Goal: Task Accomplishment & Management: Use online tool/utility

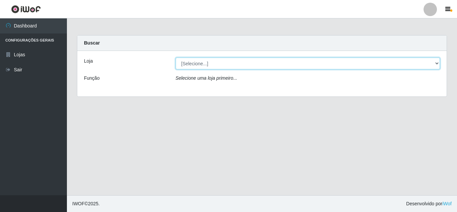
click at [439, 62] on select "[Selecione...] Queiroz [GEOGRAPHIC_DATA] - [GEOGRAPHIC_DATA]" at bounding box center [308, 64] width 265 height 12
click at [176, 58] on select "[Selecione...] Queiroz [GEOGRAPHIC_DATA] - [GEOGRAPHIC_DATA]" at bounding box center [308, 64] width 265 height 12
click at [436, 62] on select "[Selecione...] Queiroz [GEOGRAPHIC_DATA] - [GEOGRAPHIC_DATA]" at bounding box center [308, 64] width 265 height 12
select select "462"
click at [176, 58] on select "[Selecione...] Queiroz [GEOGRAPHIC_DATA] - [GEOGRAPHIC_DATA]" at bounding box center [308, 64] width 265 height 12
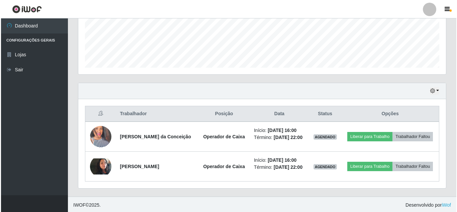
scroll to position [173, 0]
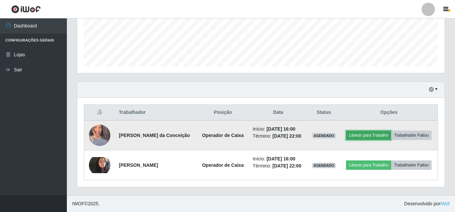
click at [374, 136] on button "Liberar para Trabalho" at bounding box center [368, 134] width 45 height 9
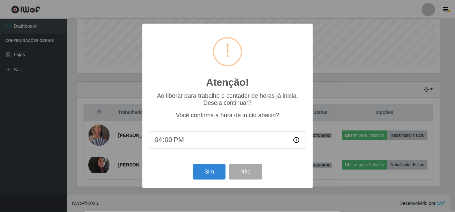
scroll to position [139, 364]
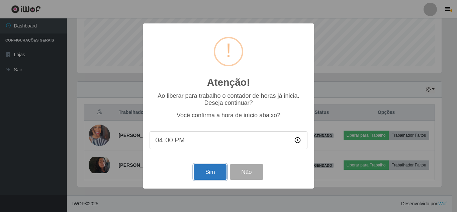
click at [217, 173] on button "Sim" at bounding box center [210, 172] width 32 height 16
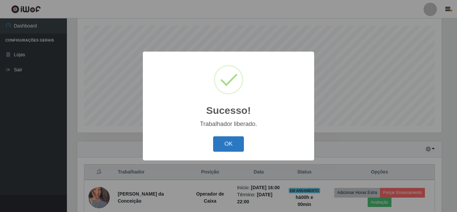
click at [231, 145] on button "OK" at bounding box center [228, 144] width 31 height 16
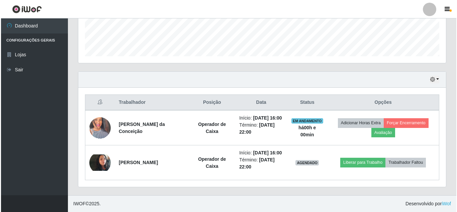
scroll to position [197, 0]
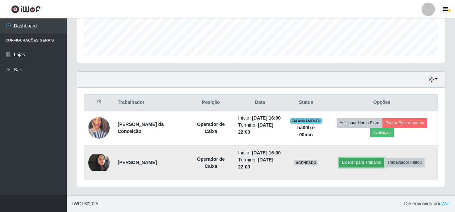
click at [375, 158] on button "Liberar para Trabalho" at bounding box center [361, 162] width 45 height 9
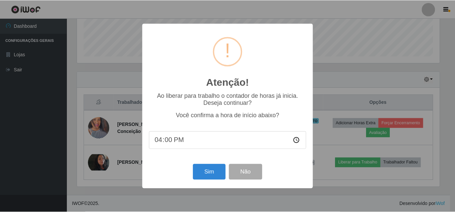
scroll to position [139, 364]
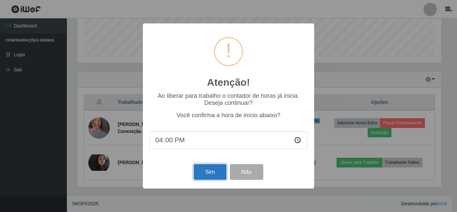
click at [213, 174] on button "Sim" at bounding box center [210, 172] width 32 height 16
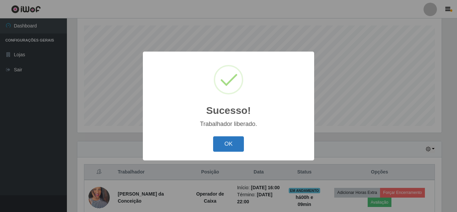
click at [225, 145] on button "OK" at bounding box center [228, 144] width 31 height 16
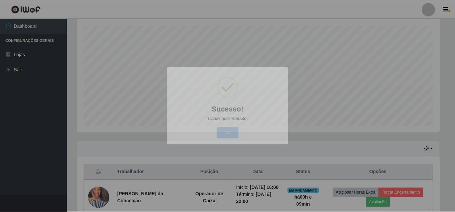
scroll to position [139, 368]
